Goal: Information Seeking & Learning: Check status

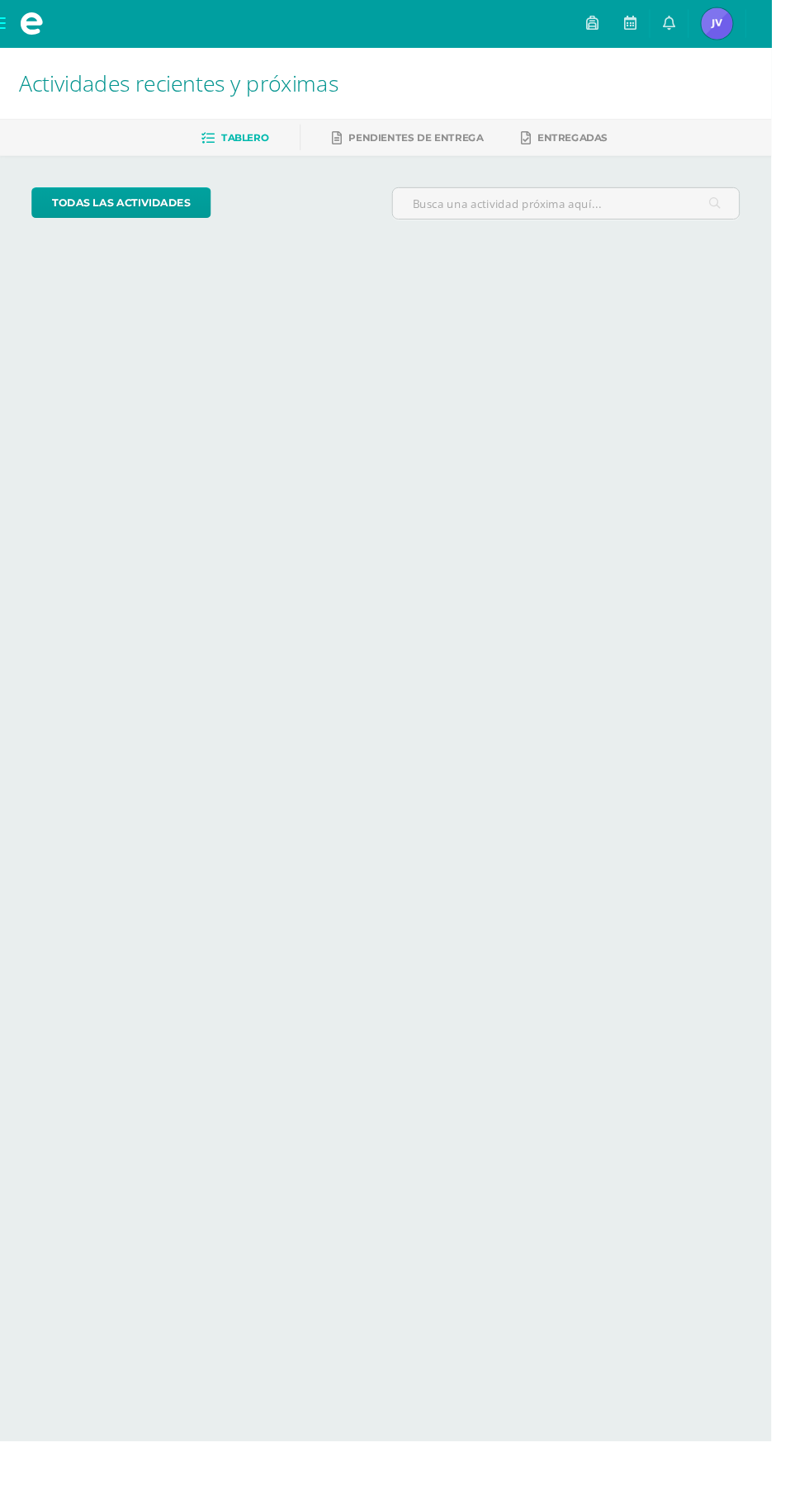
click at [768, 30] on img at bounding box center [751, 24] width 33 height 33
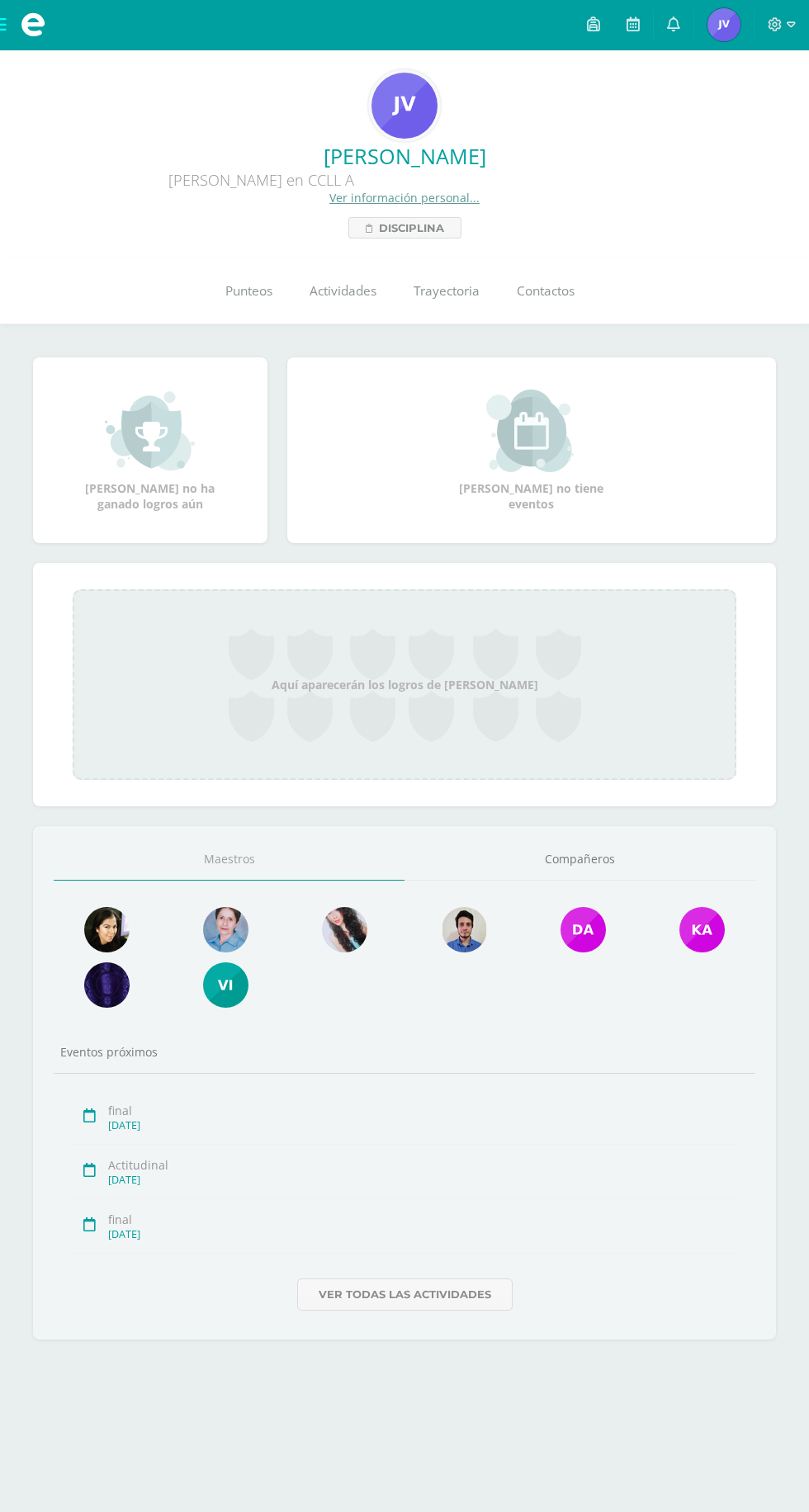
click at [336, 292] on span "Actividades" at bounding box center [342, 291] width 67 height 18
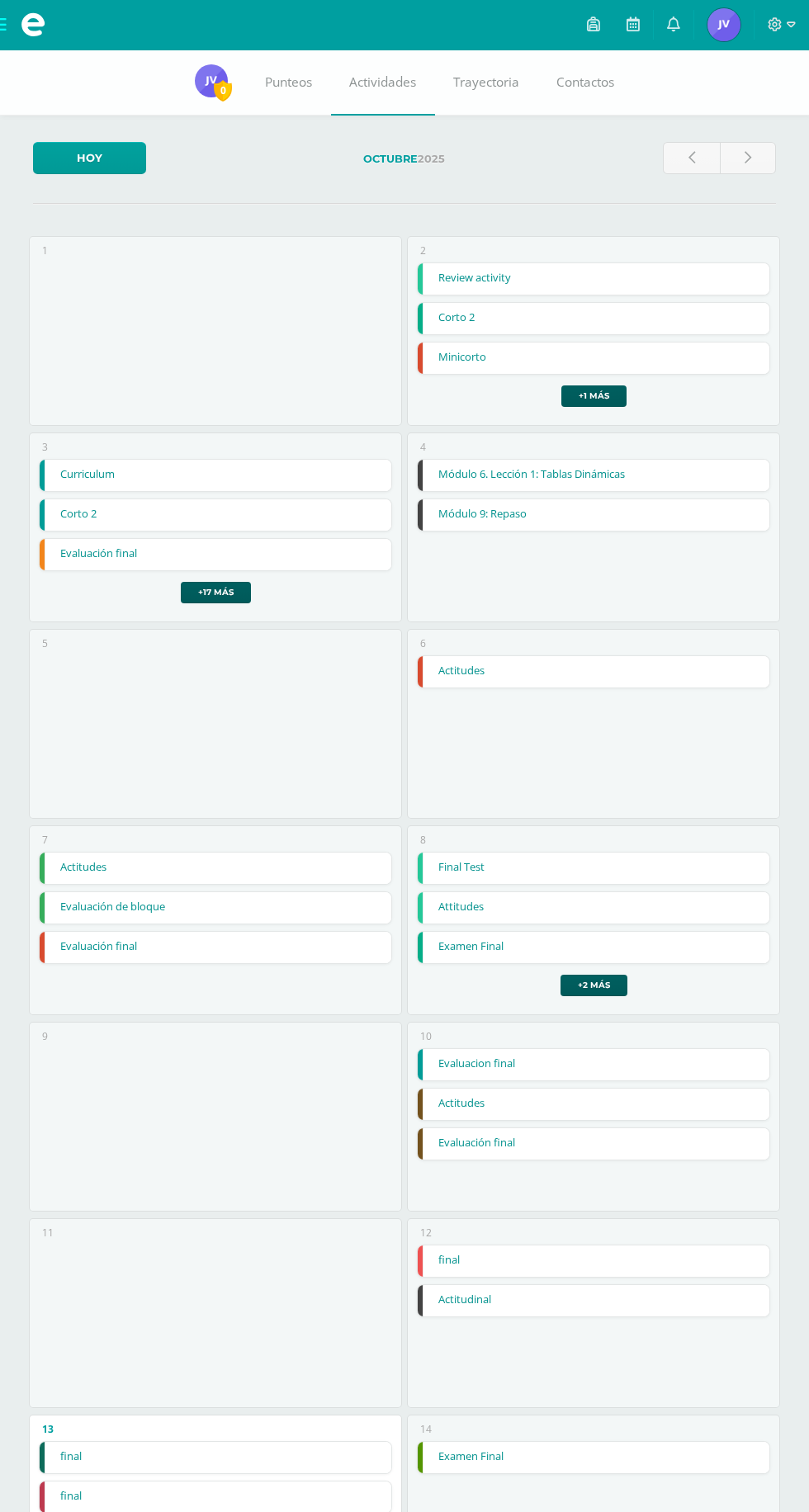
click at [271, 76] on span "Punteos" at bounding box center [288, 83] width 47 height 18
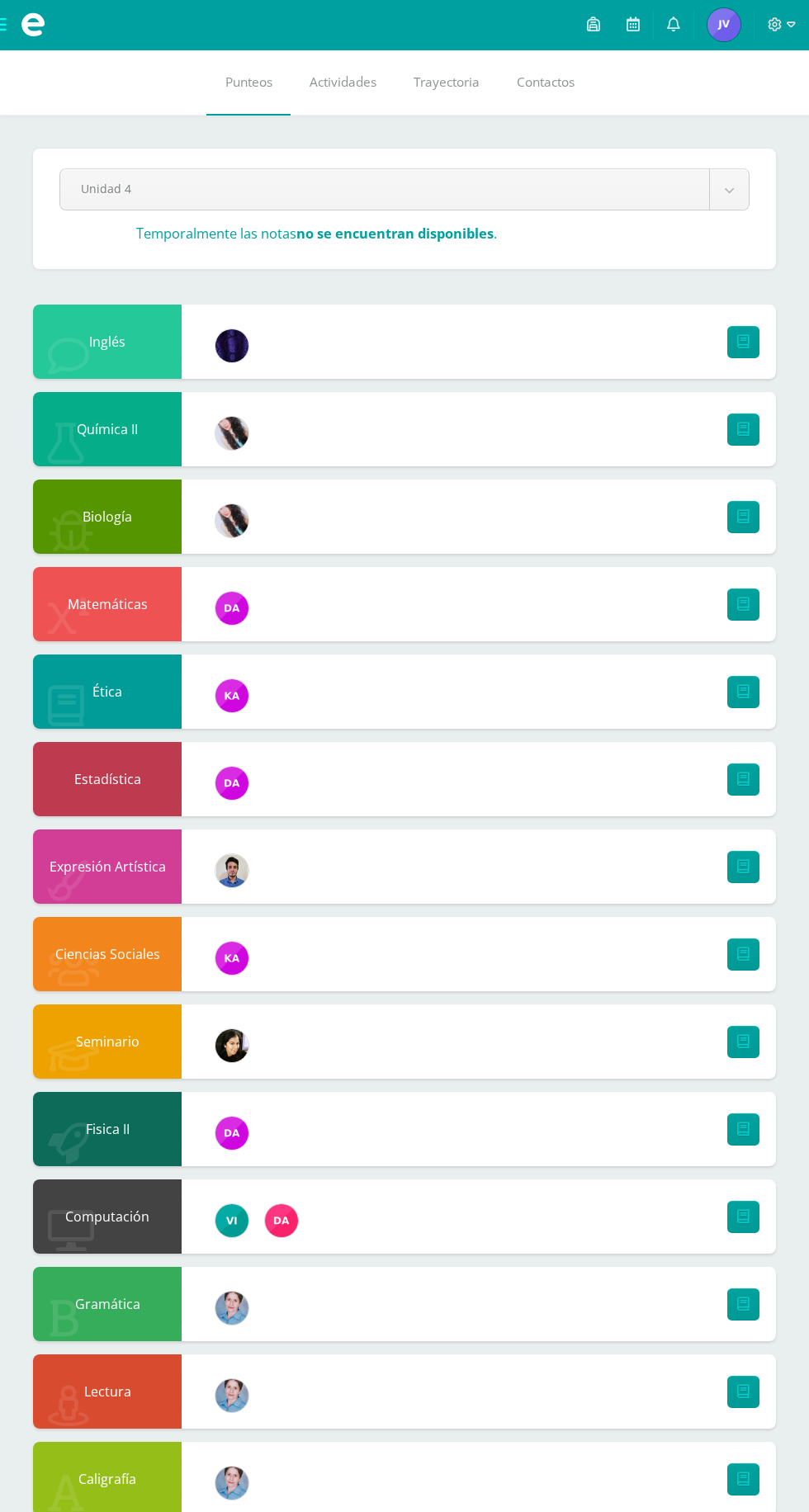
click at [124, 187] on body "Mis cursos Archivos Cerrar panel Biología [PERSON_NAME] en CCLL "A" Caligrafía …" at bounding box center [404, 862] width 809 height 1724
